Goal: Find specific page/section: Find specific page/section

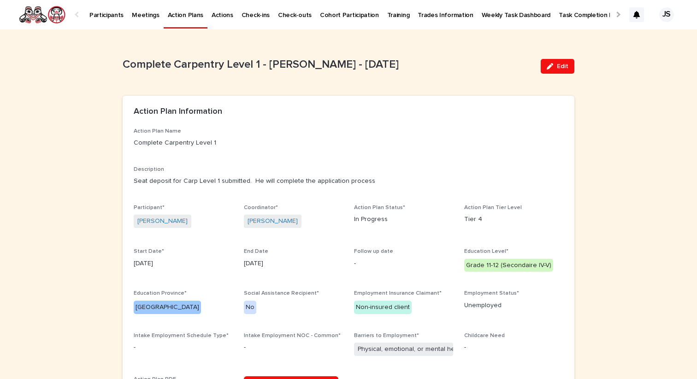
click at [486, 13] on p "Weekly Task Dashboard" at bounding box center [516, 9] width 69 height 19
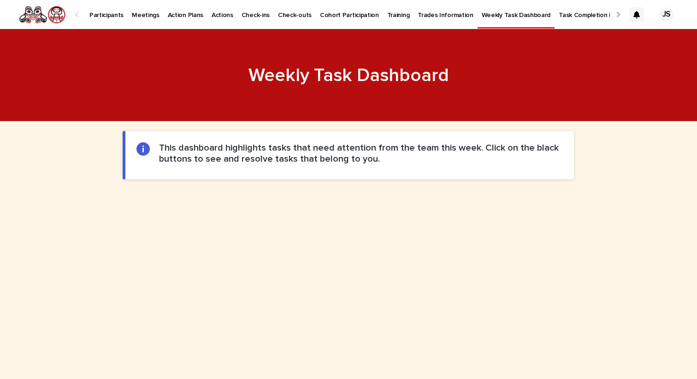
scroll to position [427, 0]
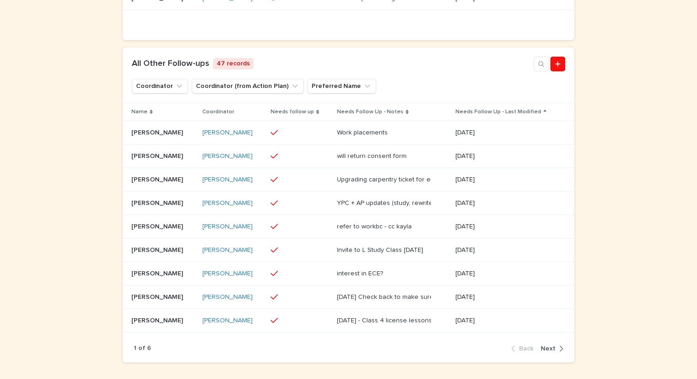
scroll to position [441, 0]
click at [546, 351] on span "Next" at bounding box center [548, 348] width 15 height 6
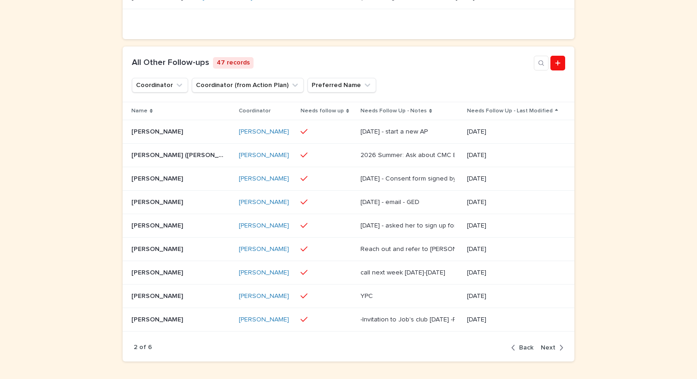
click at [546, 351] on span "Next" at bounding box center [548, 348] width 15 height 6
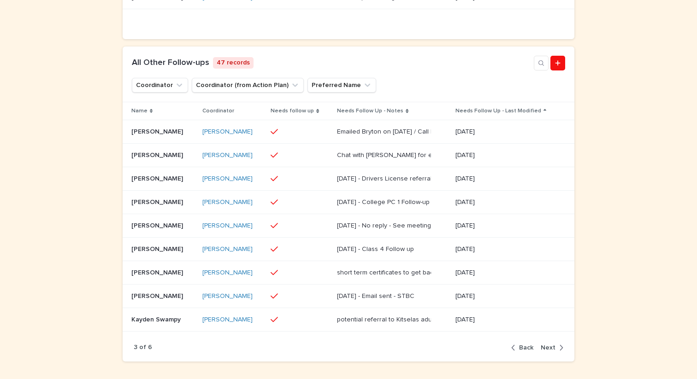
click at [546, 351] on span "Next" at bounding box center [548, 348] width 15 height 6
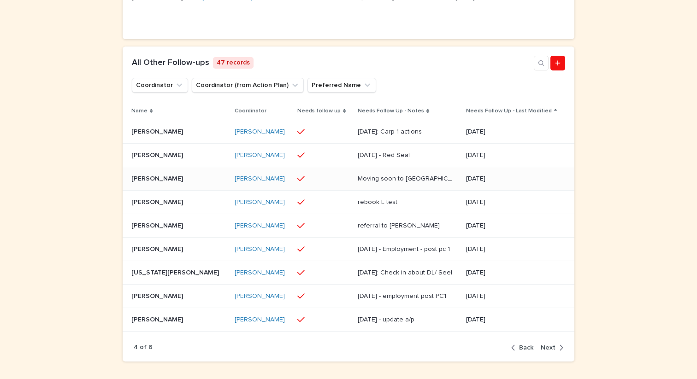
click at [168, 183] on p "[PERSON_NAME]" at bounding box center [157, 178] width 53 height 10
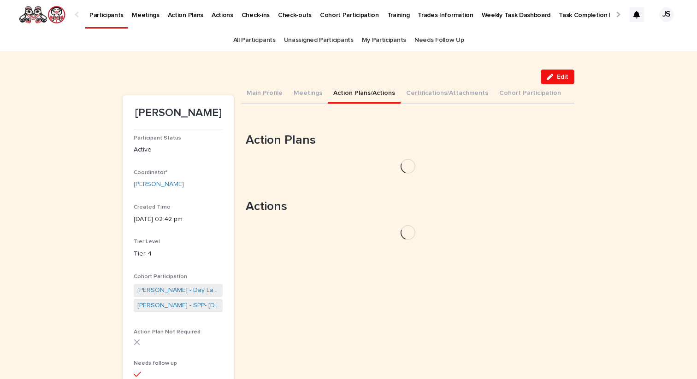
click at [366, 95] on button "Action Plans/Actions" at bounding box center [364, 93] width 73 height 19
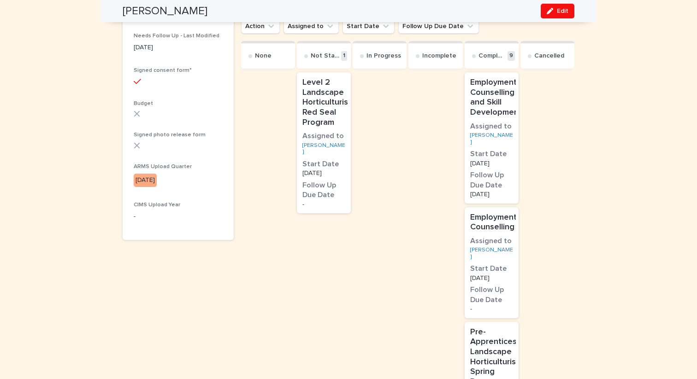
scroll to position [393, 0]
